Goal: Task Accomplishment & Management: Use online tool/utility

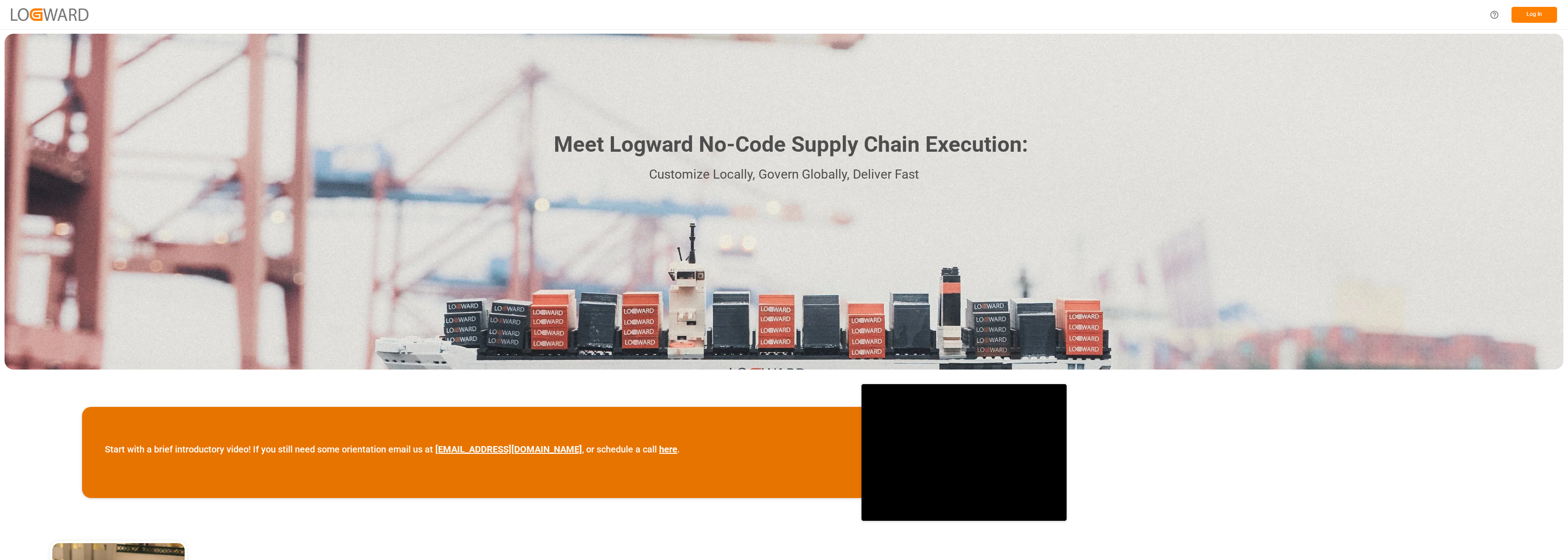
click at [1538, 13] on button "Log In" at bounding box center [1533, 15] width 46 height 16
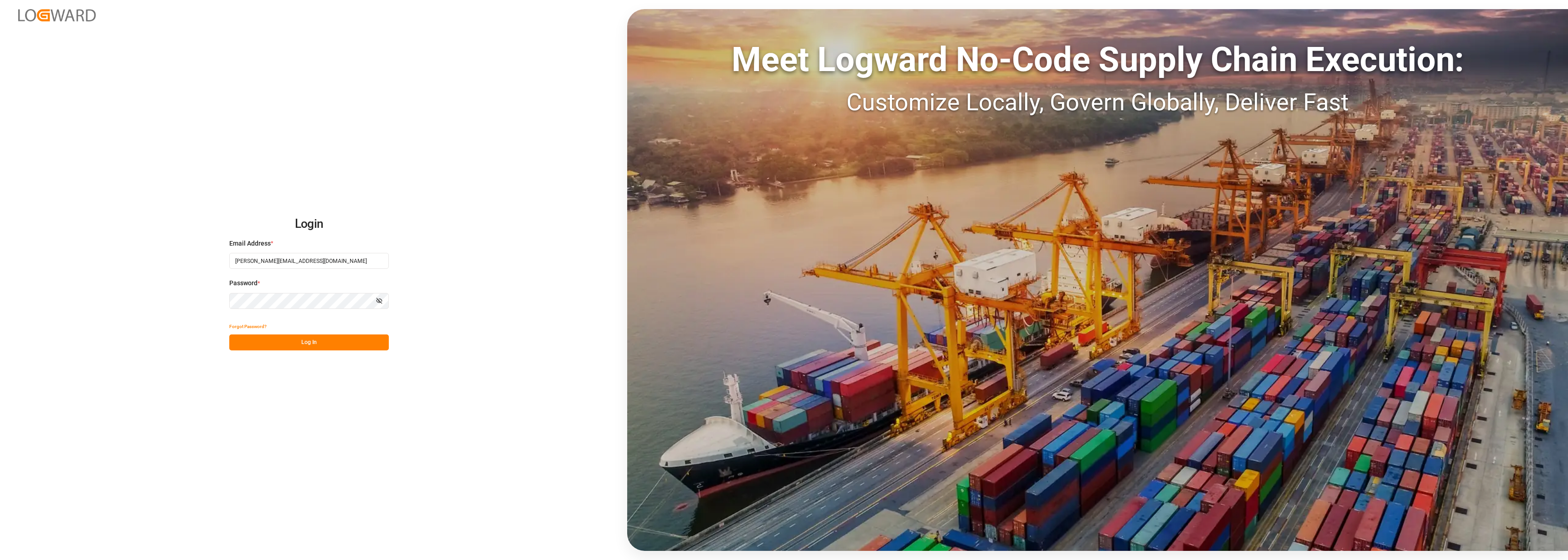
click at [307, 346] on button "Log In" at bounding box center [309, 343] width 160 height 16
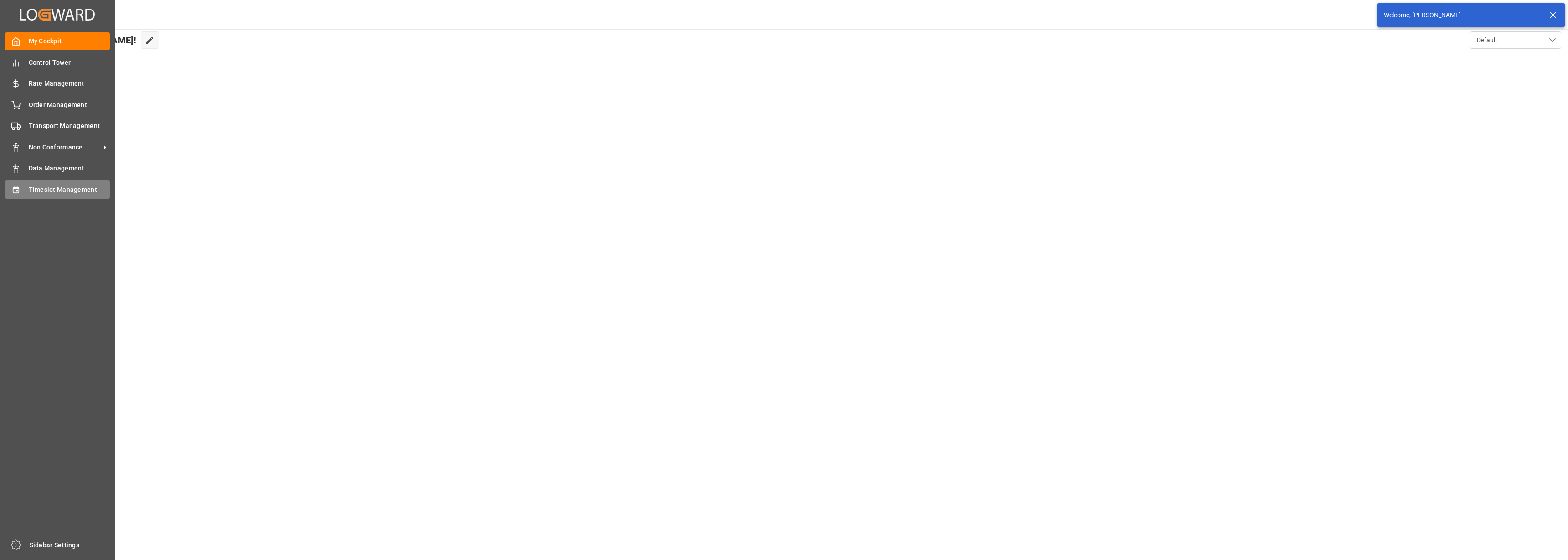
click at [57, 190] on span "Timeslot Management" at bounding box center [70, 190] width 82 height 10
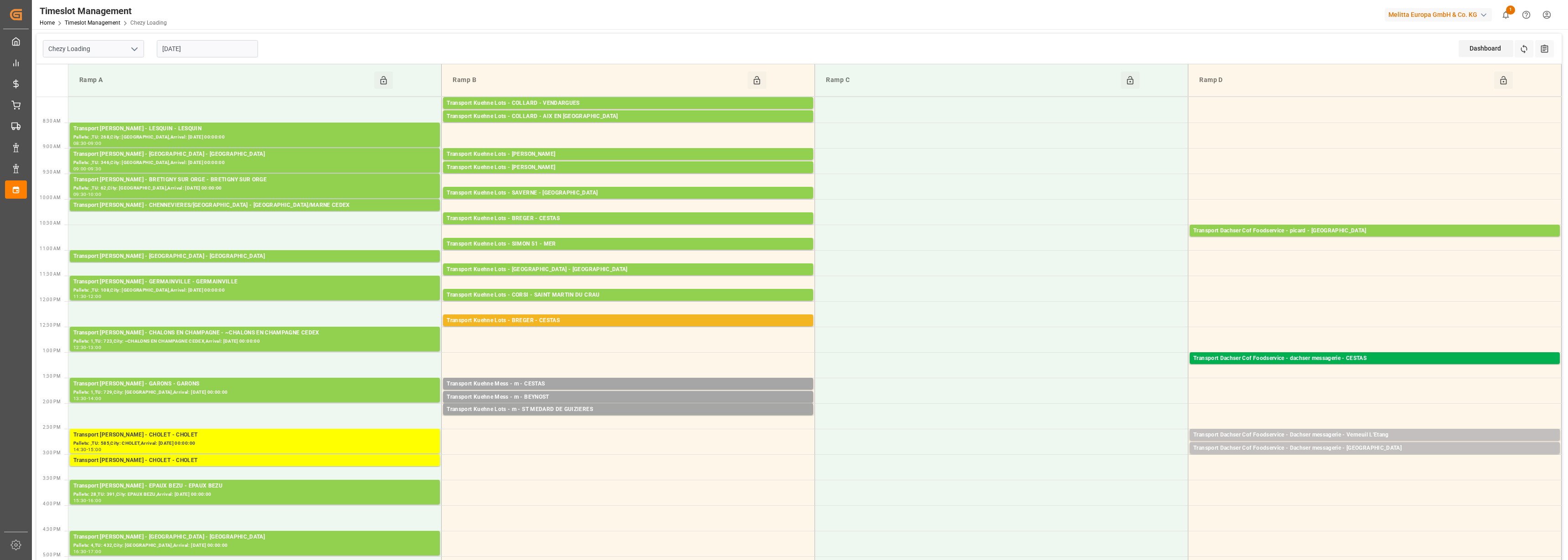
click at [129, 49] on icon "open menu" at bounding box center [135, 50] width 11 height 11
click at [113, 87] on div "Chezy Unloading" at bounding box center [93, 90] width 100 height 21
type input "Chezy Unloading"
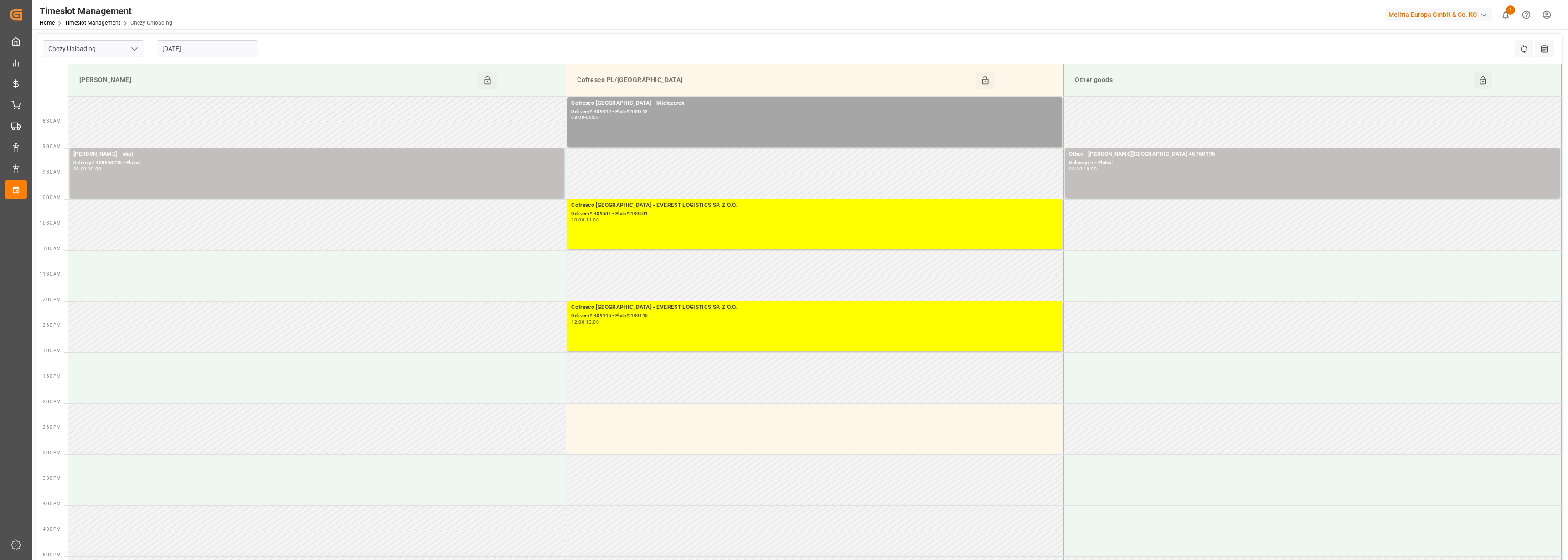
click at [193, 50] on input "[DATE]" at bounding box center [207, 49] width 101 height 18
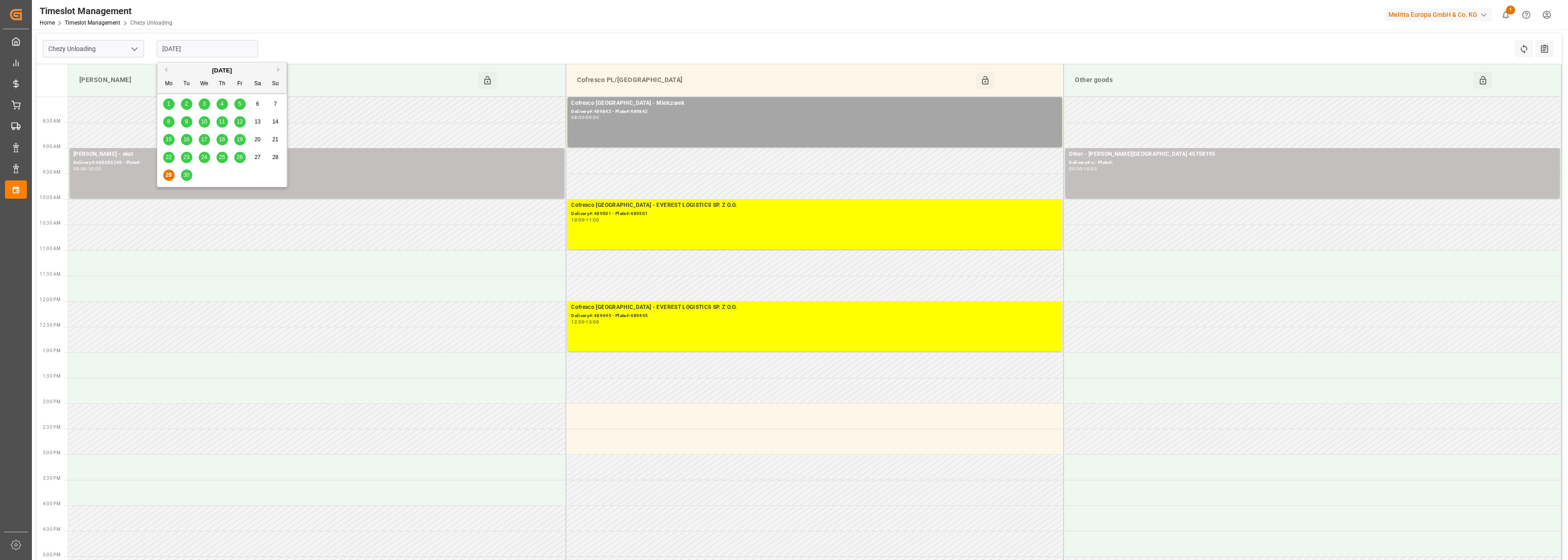
click at [189, 175] on span "30" at bounding box center [185, 175] width 6 height 6
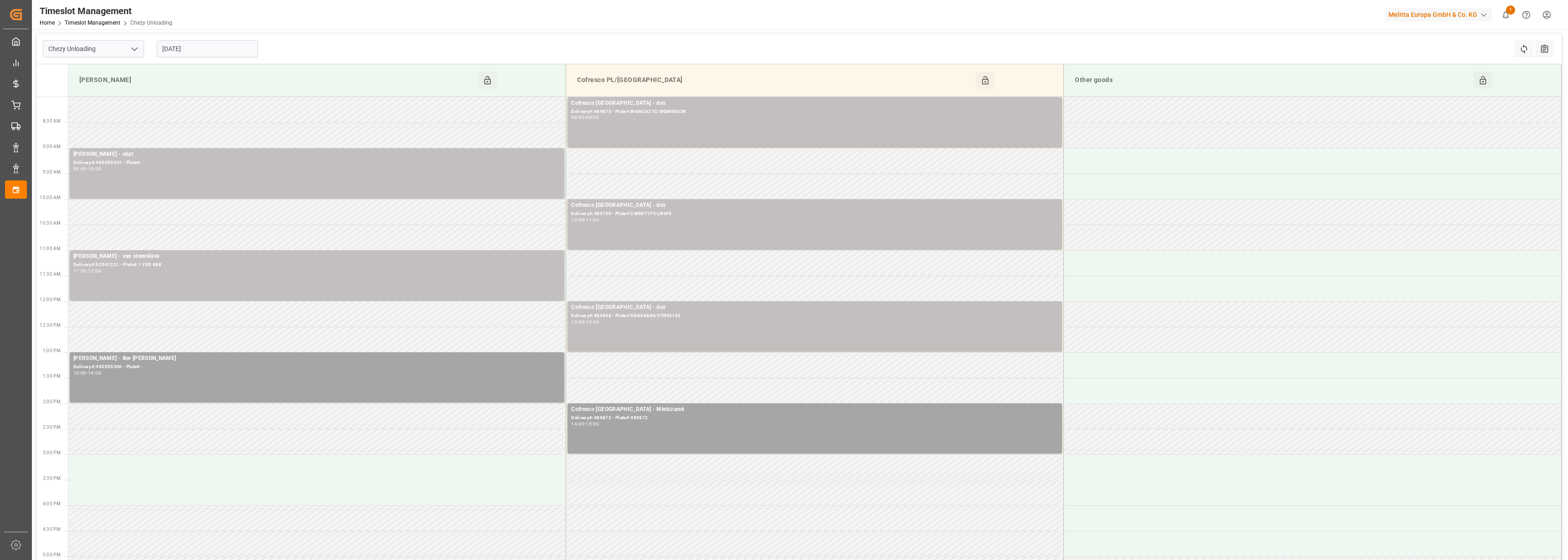
click at [200, 49] on input "[DATE]" at bounding box center [207, 49] width 101 height 18
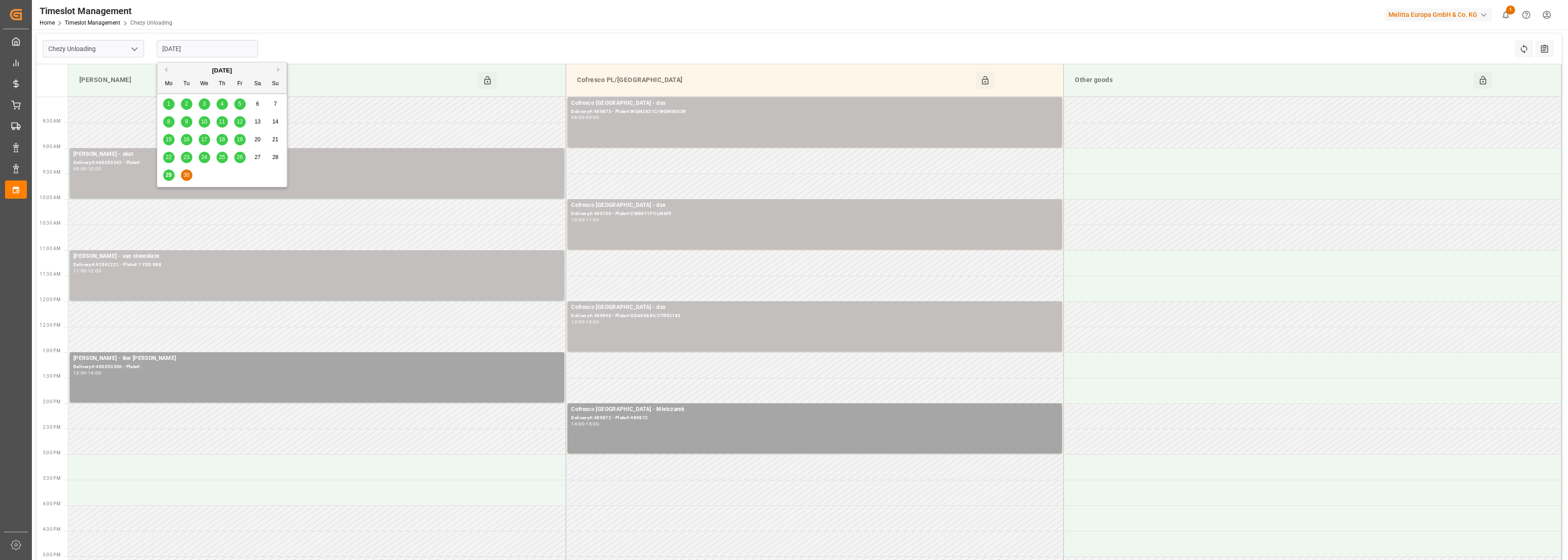
click at [279, 69] on button "Next Month" at bounding box center [279, 69] width 6 height 6
click at [205, 105] on span "1" at bounding box center [205, 104] width 3 height 6
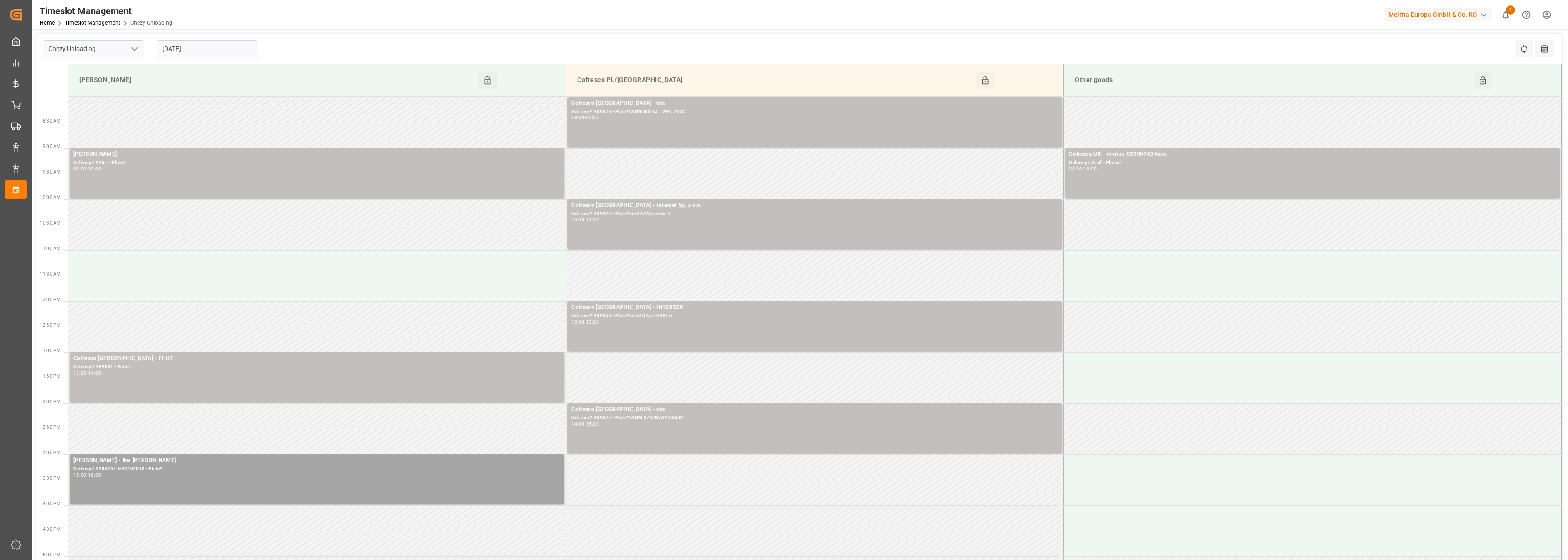
click at [200, 48] on input "[DATE]" at bounding box center [207, 49] width 101 height 18
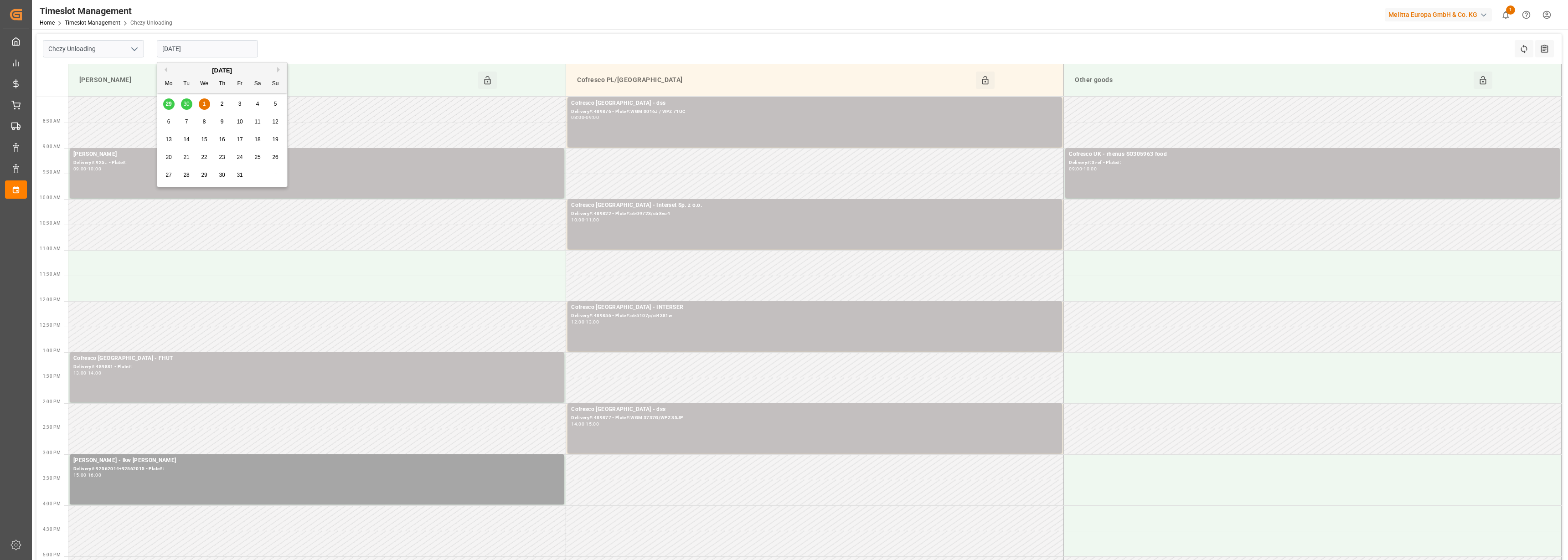
click at [169, 105] on div "29 30 1 2 3 4 5" at bounding box center [221, 104] width 124 height 18
click at [169, 71] on div "[DATE]" at bounding box center [221, 70] width 129 height 9
click at [165, 70] on button "Previous Month" at bounding box center [165, 69] width 6 height 6
click at [173, 173] on div "29" at bounding box center [169, 176] width 11 height 11
type input "[DATE]"
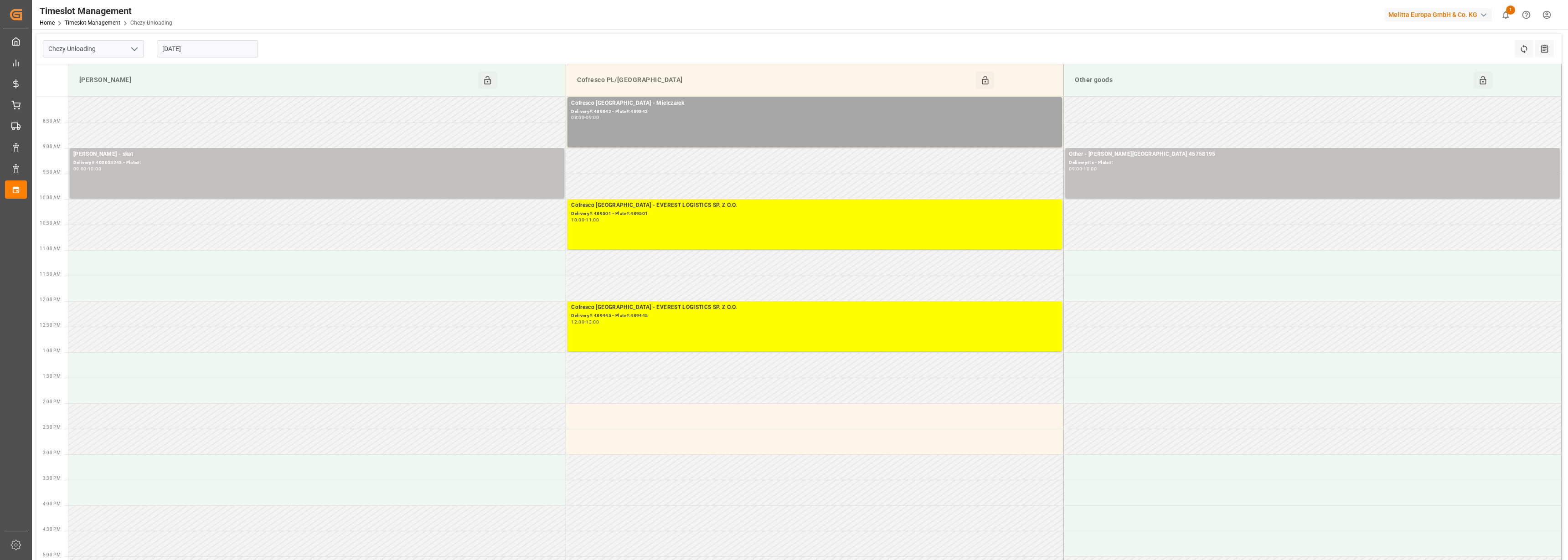
click at [135, 47] on icon "open menu" at bounding box center [135, 50] width 11 height 11
click at [112, 72] on div "Chezy Loading" at bounding box center [93, 69] width 100 height 21
type input "Chezy Loading"
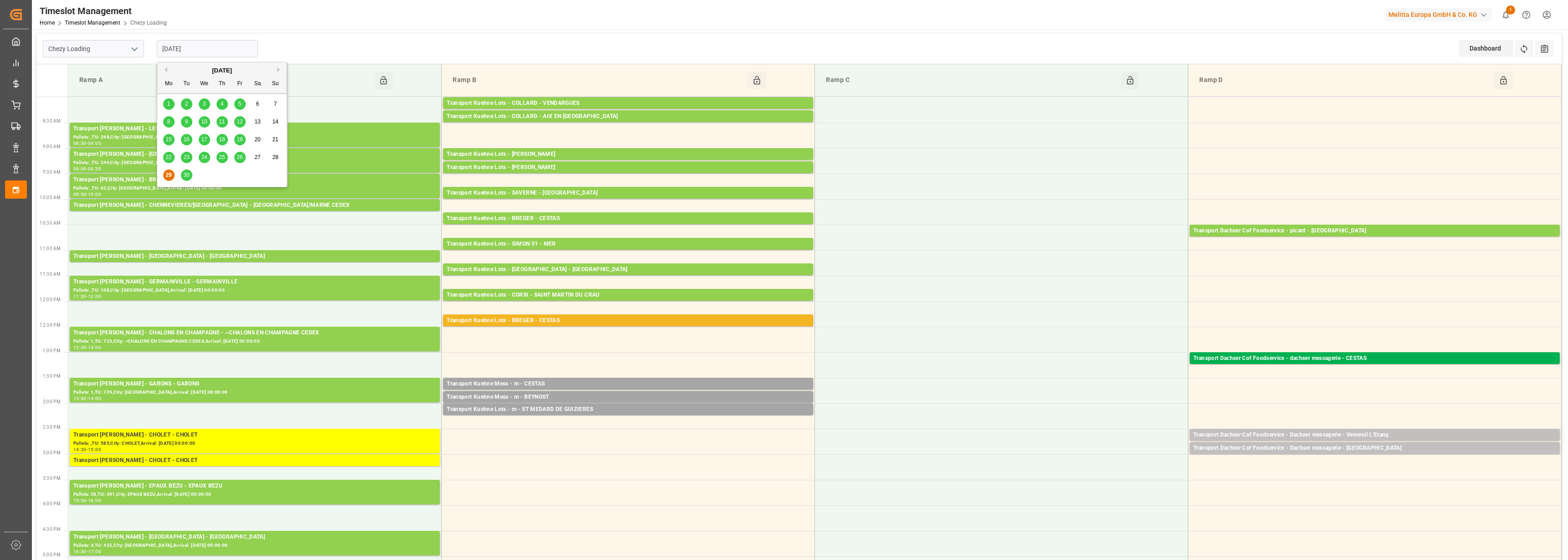
click at [203, 53] on input "[DATE]" at bounding box center [207, 49] width 101 height 18
click at [185, 175] on span "30" at bounding box center [185, 175] width 6 height 6
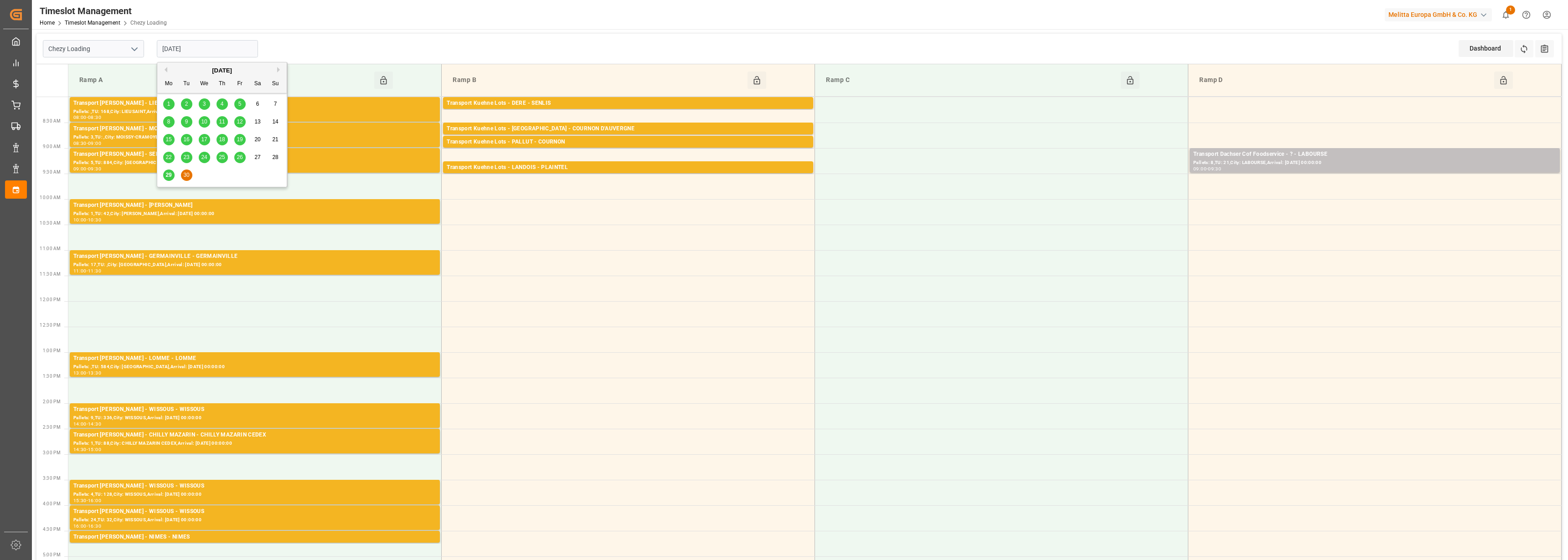
click at [211, 51] on input "[DATE]" at bounding box center [207, 49] width 101 height 18
click at [162, 68] on button "Previous Month" at bounding box center [165, 69] width 6 height 6
click at [279, 69] on button "Next Month" at bounding box center [279, 69] width 6 height 6
click at [170, 175] on div "Previous Month Next Month [DATE] Mo Tu We Th Fr Sa Su 1 2 3 4 5 6 7 8 9 10 11 1…" at bounding box center [221, 126] width 131 height 128
click at [166, 173] on div "Previous Month Next Month [DATE] Mo Tu We Th Fr Sa Su 1 2 3 4 5 6 7 8 9 10 11 1…" at bounding box center [221, 126] width 131 height 128
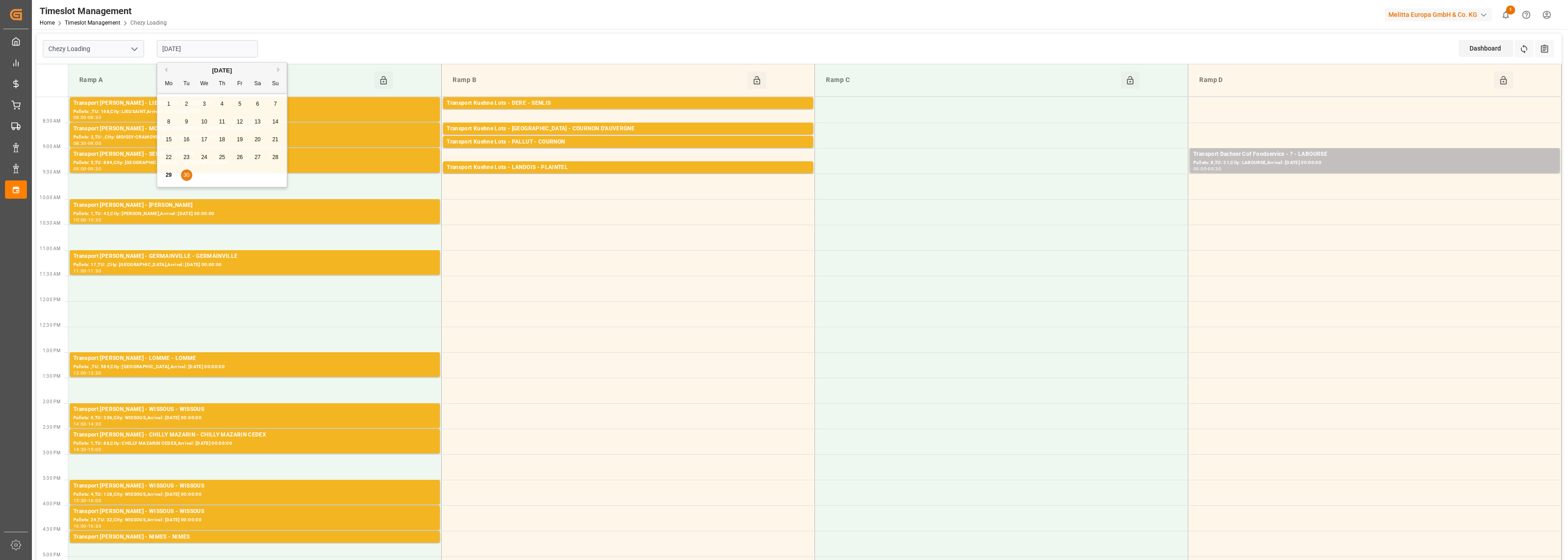
click at [169, 179] on div "Previous Month Next Month [DATE] Mo Tu We Th Fr Sa Su 1 2 3 4 5 6 7 8 9 10 11 1…" at bounding box center [221, 126] width 131 height 128
click at [165, 174] on div "Previous Month Next Month [DATE] Mo Tu We Th Fr Sa Su 1 2 3 4 5 6 7 8 9 10 11 1…" at bounding box center [221, 126] width 131 height 128
click at [173, 50] on input "[DATE]" at bounding box center [207, 49] width 101 height 18
click at [166, 173] on span "29" at bounding box center [168, 175] width 6 height 6
type input "[DATE]"
